Goal: Information Seeking & Learning: Learn about a topic

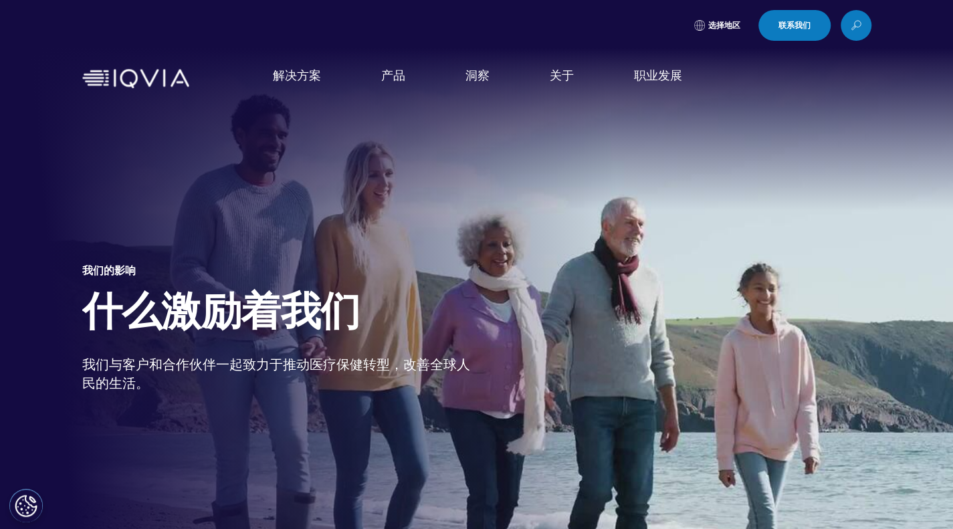
click at [288, 185] on font "我们的故事" at bounding box center [281, 180] width 54 height 15
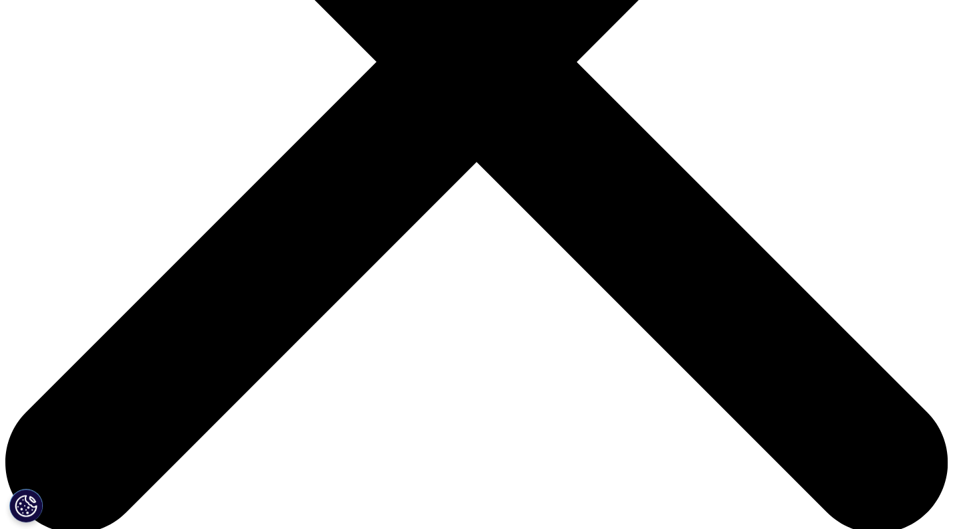
scroll to position [362, 0]
